Goal: Transaction & Acquisition: Obtain resource

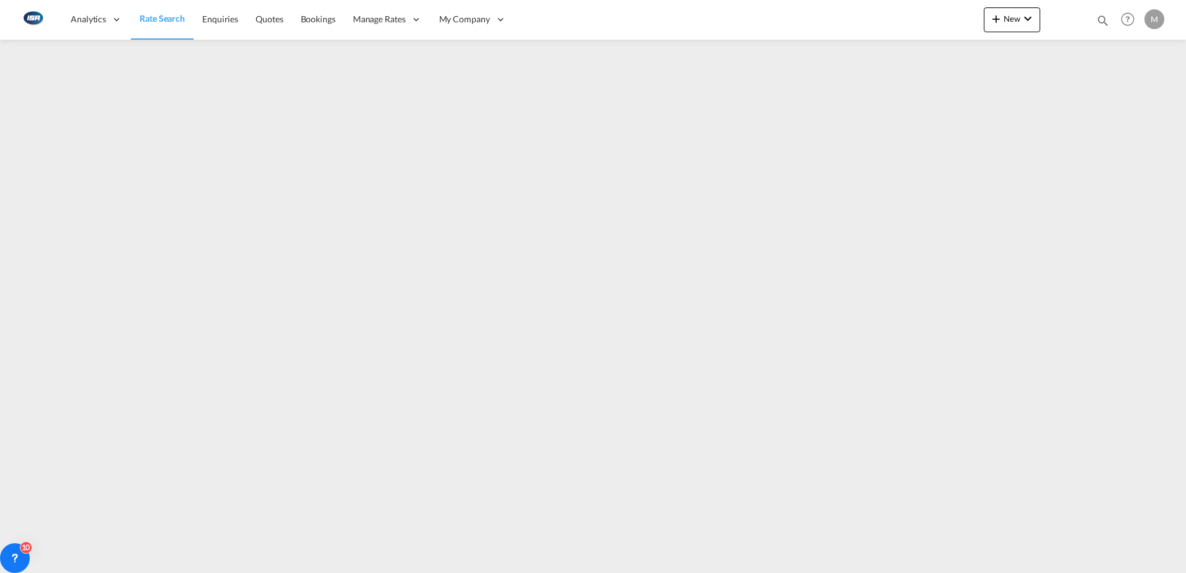
click at [156, 20] on span "Rate Search" at bounding box center [162, 18] width 45 height 11
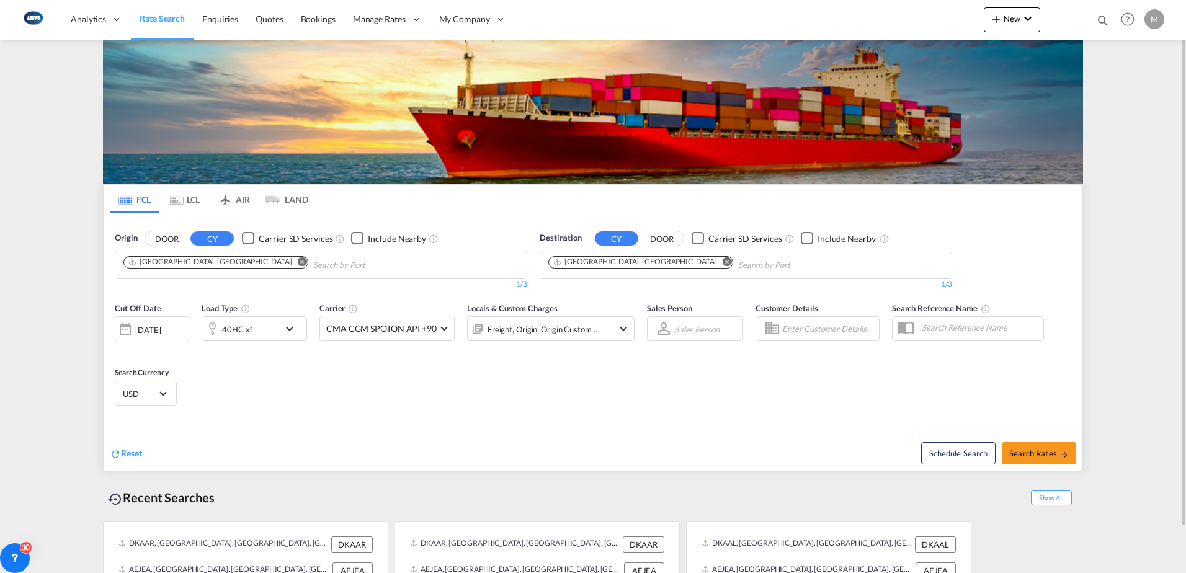
drag, startPoint x: 1046, startPoint y: 499, endPoint x: 1060, endPoint y: 487, distance: 18.0
click at [1046, 499] on span "Show All" at bounding box center [1051, 498] width 41 height 16
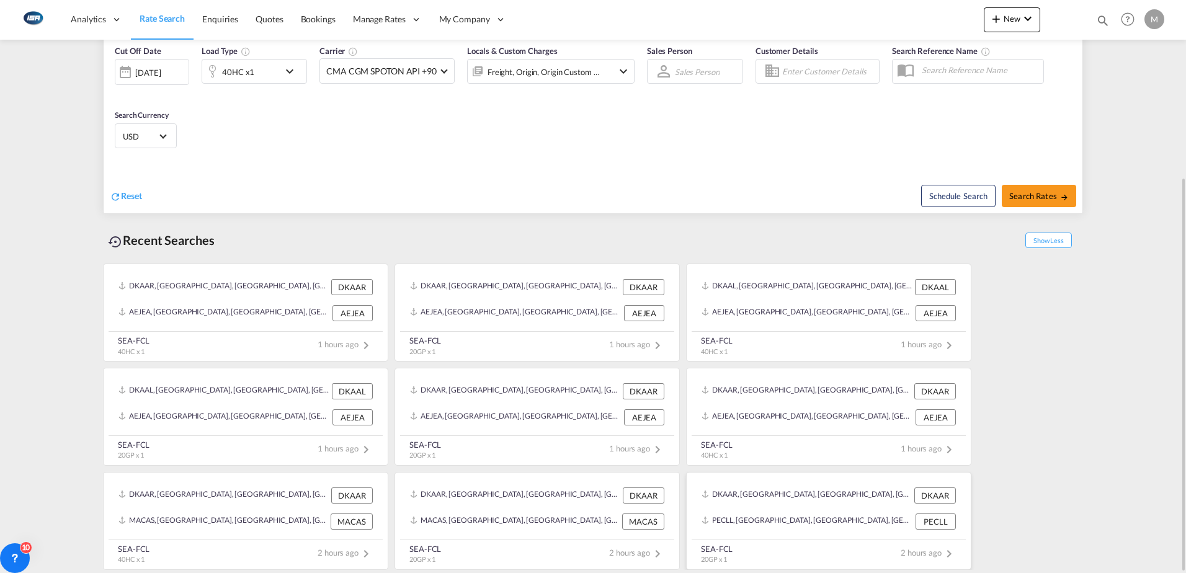
click at [805, 518] on div "PECLL, [GEOGRAPHIC_DATA], [GEOGRAPHIC_DATA], [GEOGRAPHIC_DATA], [GEOGRAPHIC_DAT…" at bounding box center [807, 522] width 211 height 16
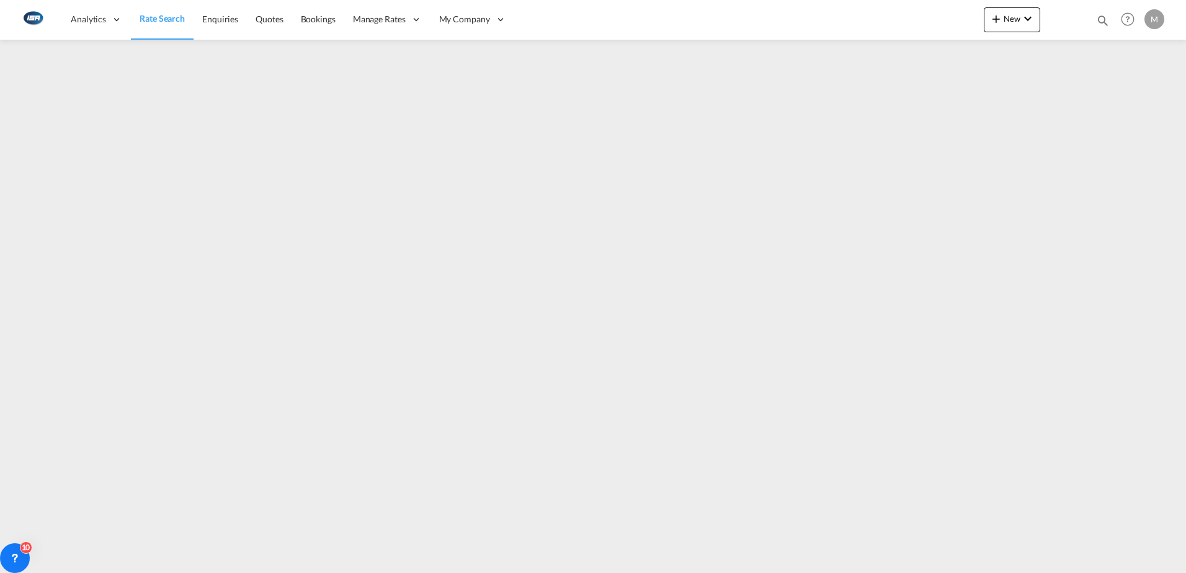
click at [1151, 12] on div "M" at bounding box center [1155, 19] width 20 height 20
click at [1126, 96] on button "Logout" at bounding box center [1140, 95] width 81 height 25
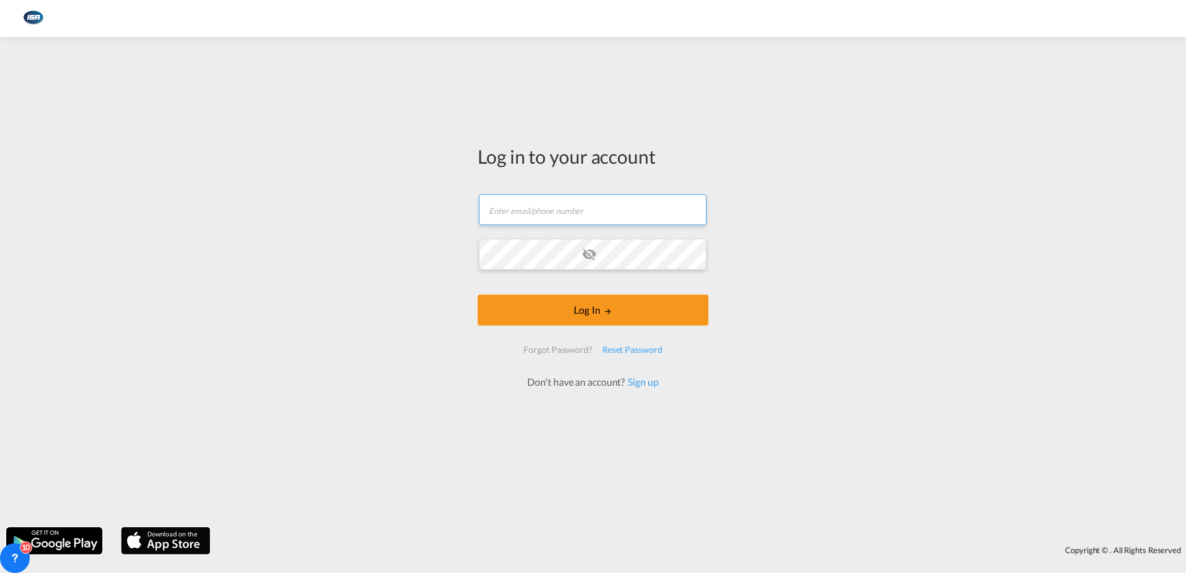
type input "[EMAIL_ADDRESS][DOMAIN_NAME]"
